Goal: Information Seeking & Learning: Find contact information

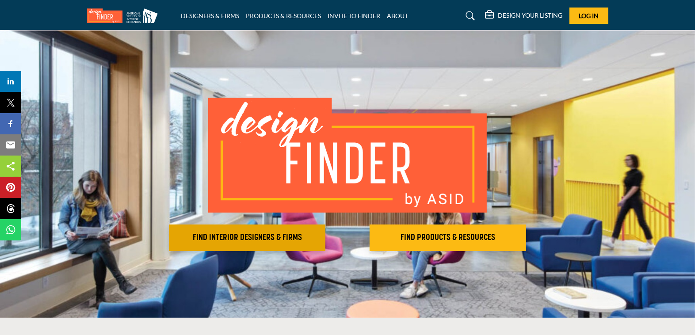
click at [258, 237] on h2 "FIND INTERIOR DESIGNERS & FIRMS" at bounding box center [247, 238] width 151 height 11
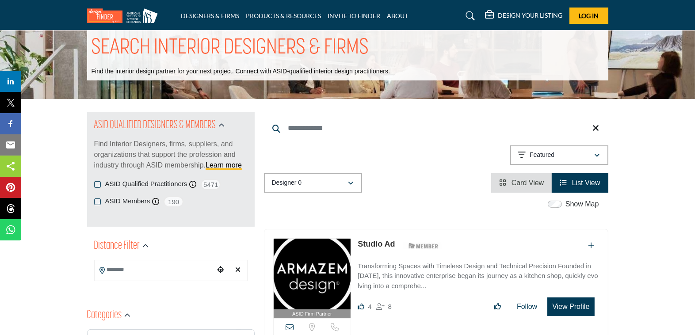
scroll to position [19, 0]
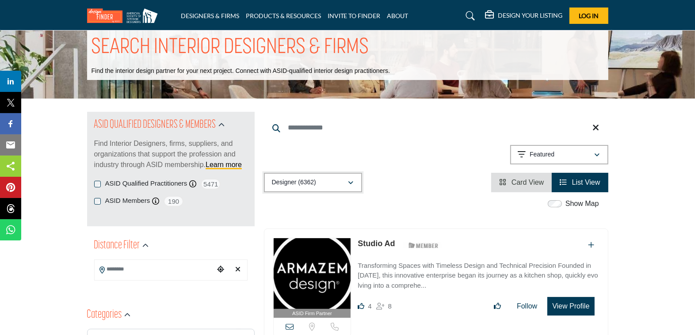
click at [340, 180] on div "Designer (6362)" at bounding box center [310, 182] width 76 height 11
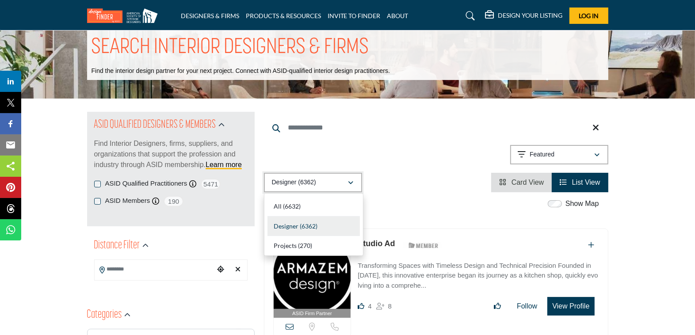
scroll to position [19, 0]
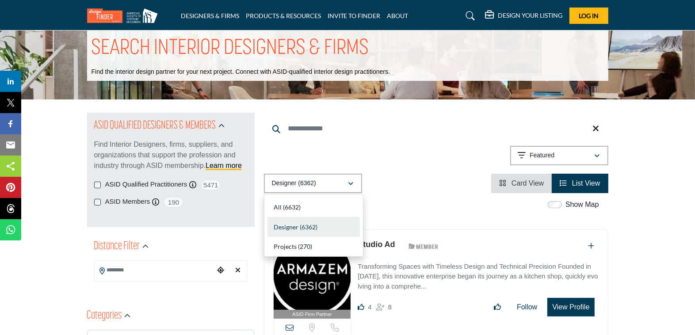
click at [337, 163] on div "Showing 21 results out of 6362 Featured" at bounding box center [436, 157] width 345 height 23
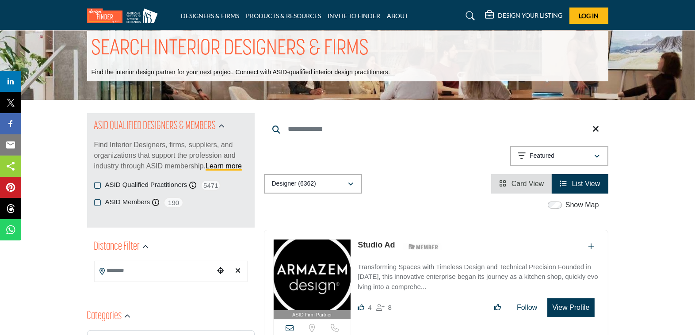
drag, startPoint x: 335, startPoint y: 142, endPoint x: 336, endPoint y: 131, distance: 10.7
click at [335, 142] on div "Searched Term Searched Results 21" at bounding box center [436, 153] width 345 height 81
click at [335, 130] on input "Search Keyword" at bounding box center [436, 129] width 345 height 21
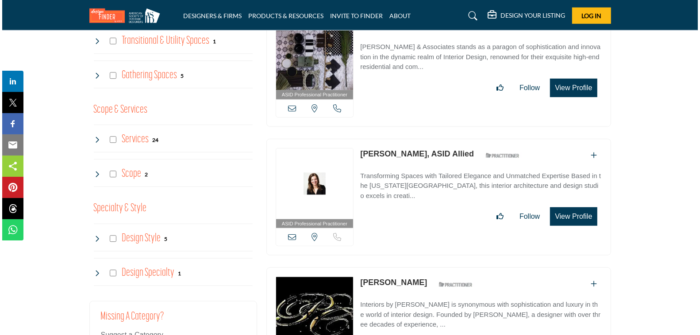
scroll to position [626, 0]
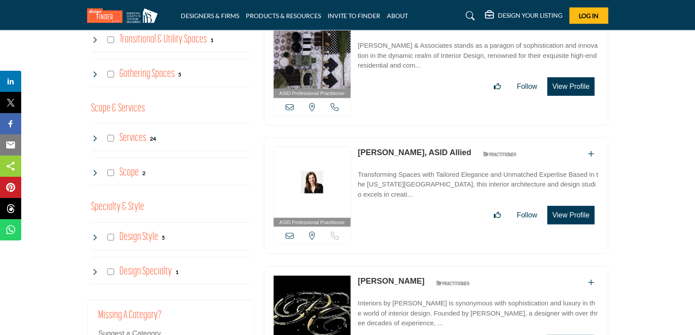
type input "*********"
click at [577, 210] on button "View Profile" at bounding box center [571, 215] width 47 height 19
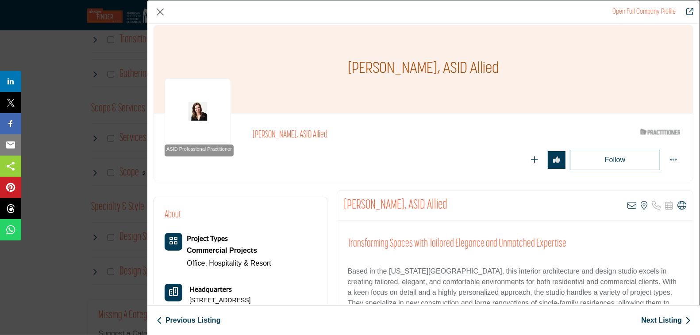
scroll to position [0, 0]
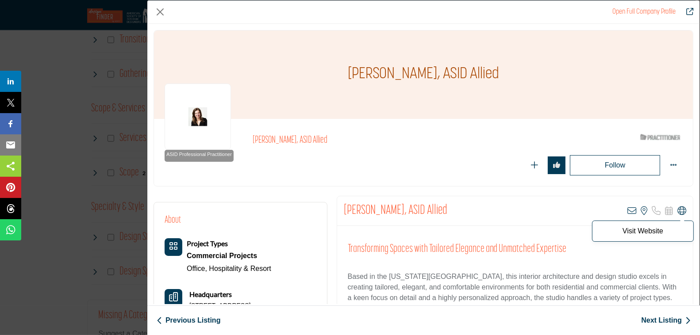
click at [678, 210] on icon "Company Data Modal" at bounding box center [681, 211] width 9 height 9
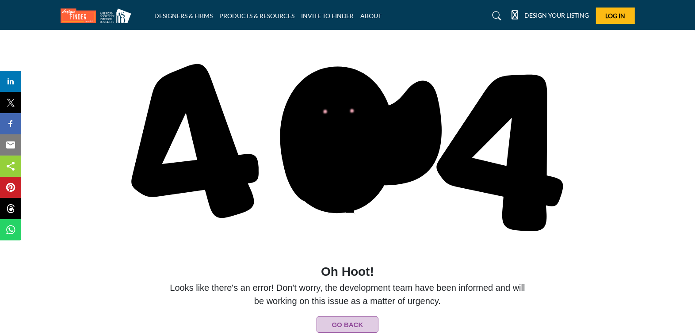
scroll to position [17, 0]
